Goal: Navigation & Orientation: Find specific page/section

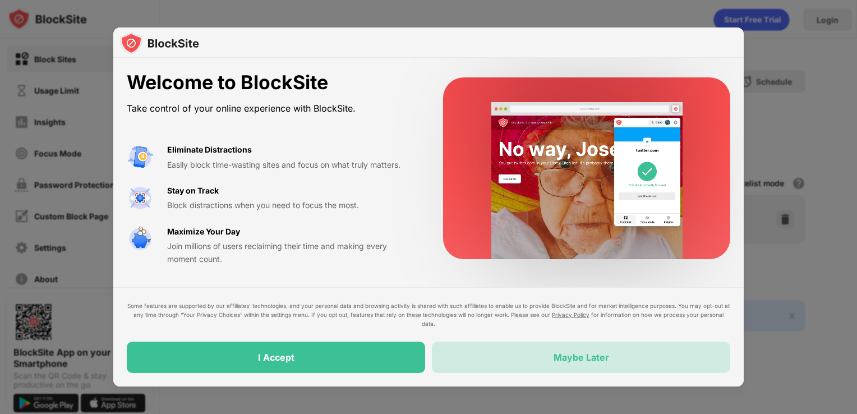
click at [477, 351] on div "Maybe Later" at bounding box center [581, 357] width 298 height 31
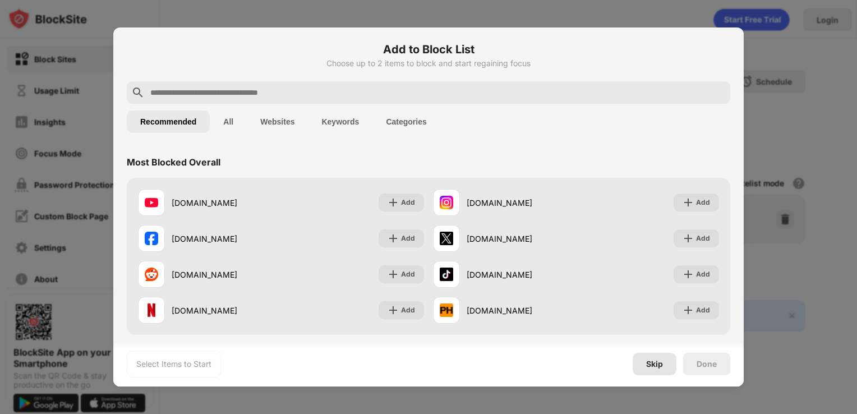
click at [655, 364] on div "Skip" at bounding box center [654, 364] width 17 height 9
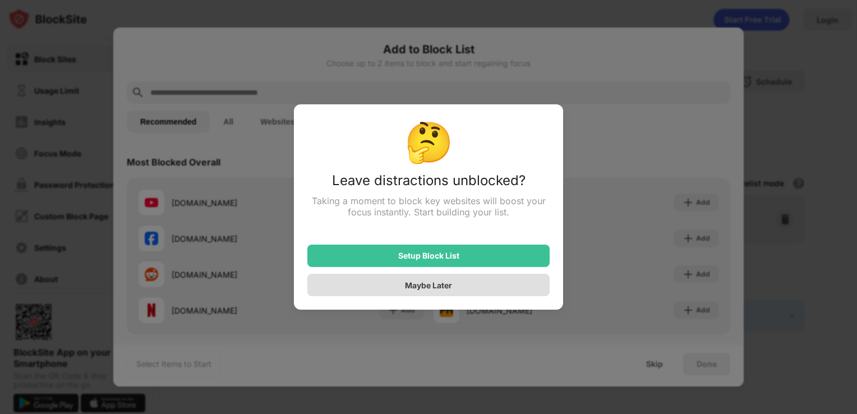
click at [467, 285] on div "Maybe Later" at bounding box center [428, 285] width 242 height 22
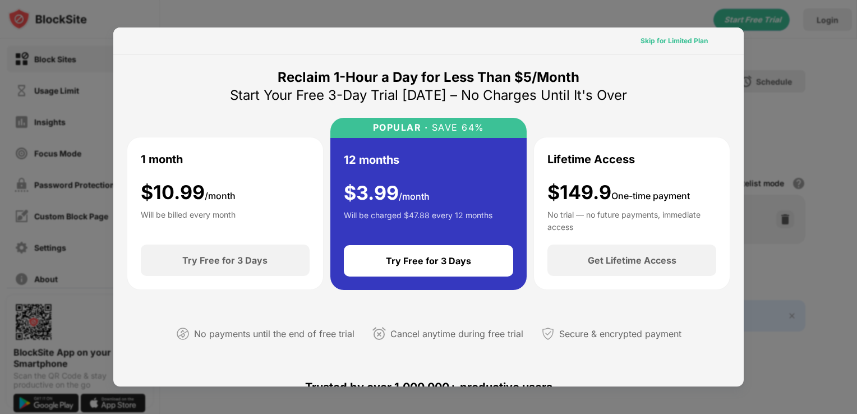
click at [687, 42] on div "Skip for Limited Plan" at bounding box center [674, 40] width 67 height 11
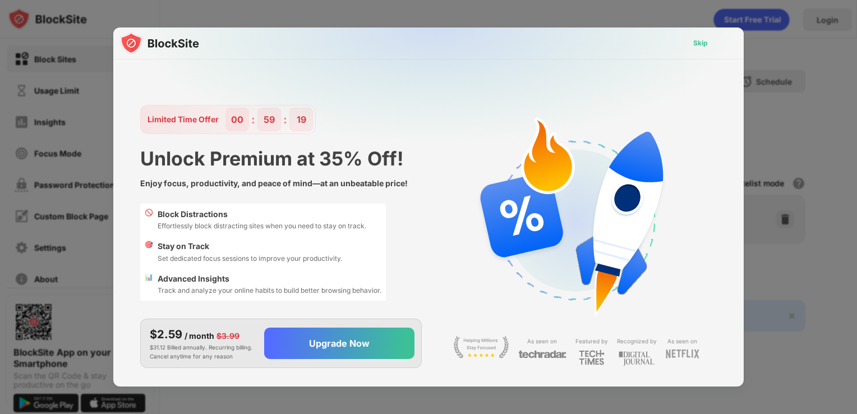
click at [687, 40] on div "Skip" at bounding box center [700, 43] width 33 height 18
